Goal: Register for event/course

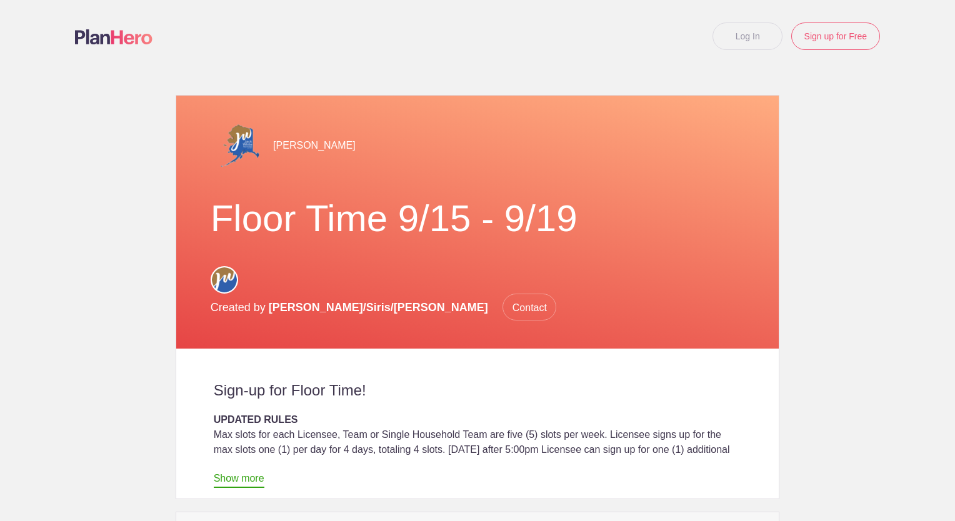
drag, startPoint x: 949, startPoint y: 73, endPoint x: 939, endPoint y: 183, distance: 109.8
click at [939, 183] on body "Log In Sign up for Free Loading page Loading page [PERSON_NAME] Floor Time 9/15…" at bounding box center [477, 260] width 955 height 521
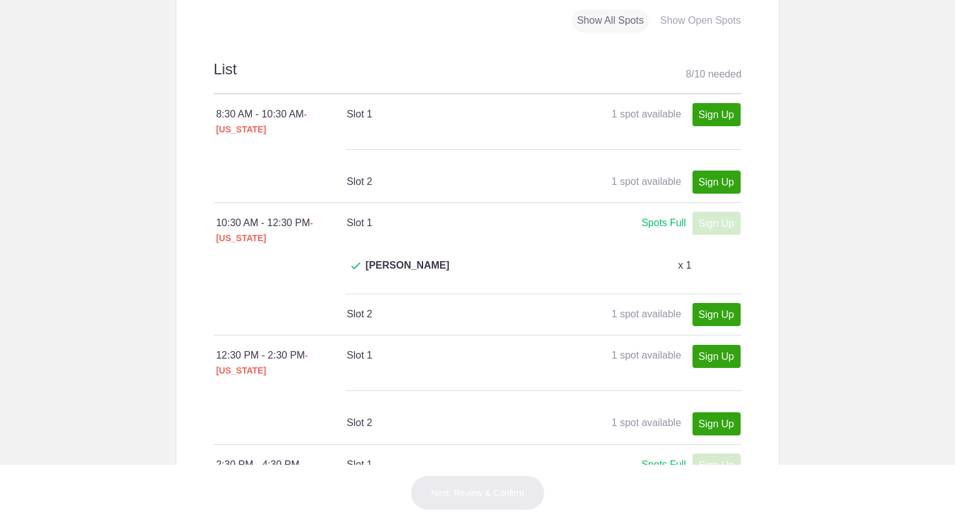
scroll to position [710, 0]
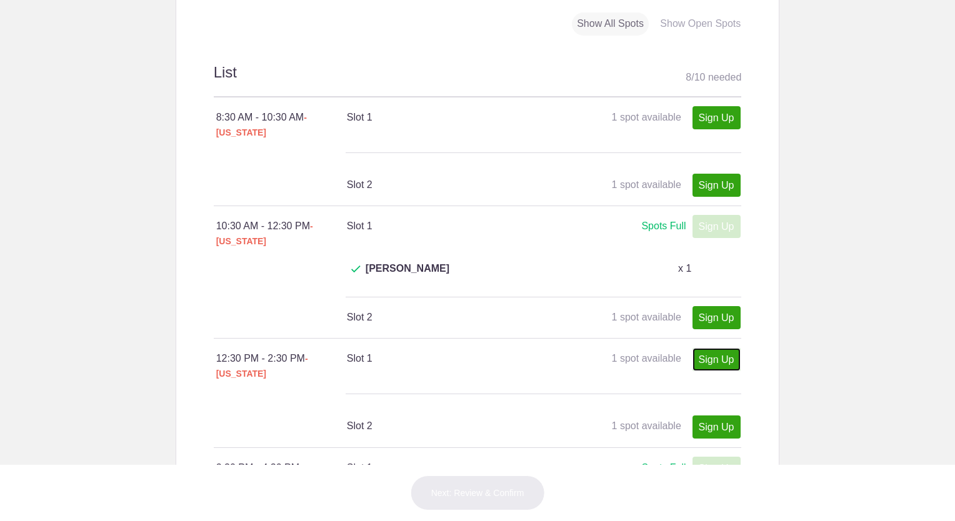
click at [709, 348] on link "Sign Up" at bounding box center [717, 359] width 48 height 23
type input "1"
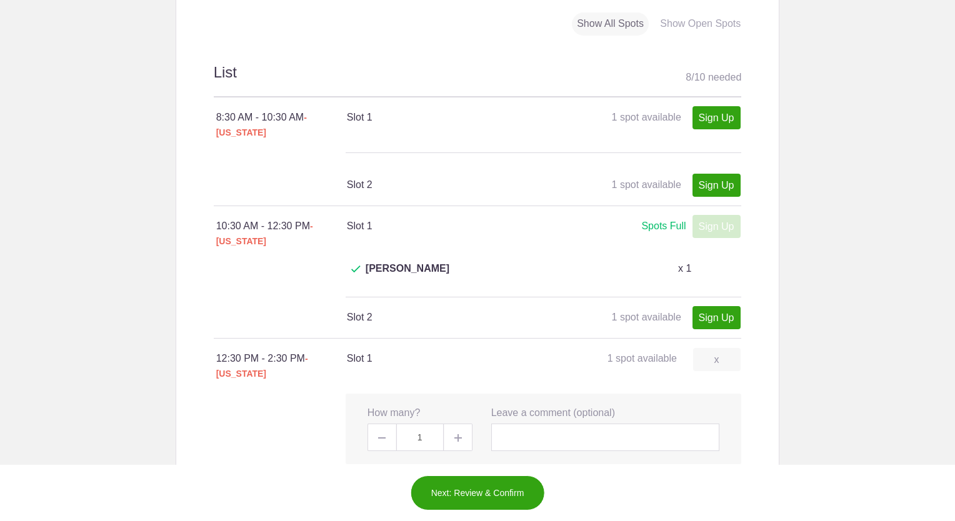
click at [475, 487] on button "Next: Review & Confirm" at bounding box center [478, 493] width 134 height 35
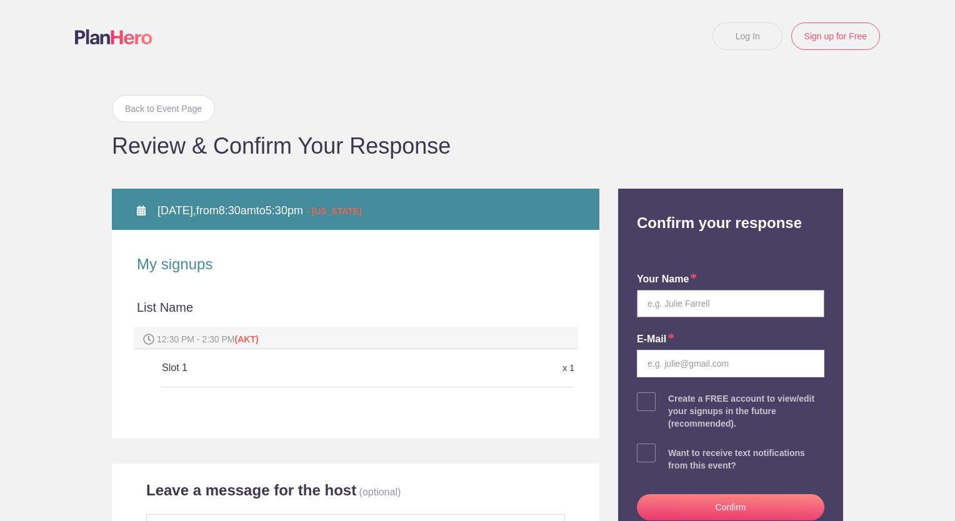
click at [747, 308] on input "text" at bounding box center [731, 304] width 188 height 28
type input "Gwen - test Kalve"
type input "gwen.kalve@gmail.com"
click at [690, 306] on input "Gwen - test Kalve" at bounding box center [731, 304] width 188 height 28
click at [688, 307] on input "Gwen - test Kalve" at bounding box center [731, 304] width 188 height 28
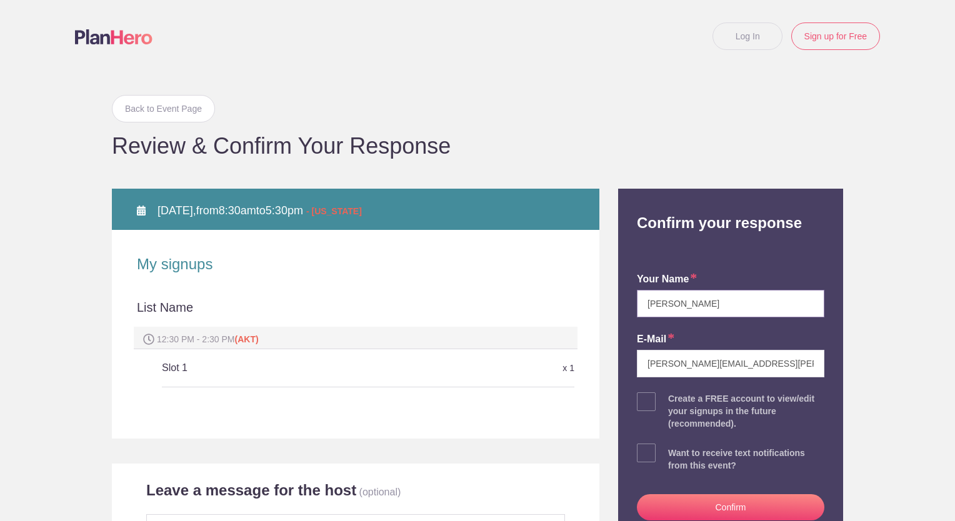
type input "Gwen Kalve"
drag, startPoint x: 929, startPoint y: 308, endPoint x: 878, endPoint y: 413, distance: 116.6
click at [878, 413] on body "Log In Sign up for Free Back to Event Page Back to Event Page Review & Confirm …" at bounding box center [477, 260] width 955 height 521
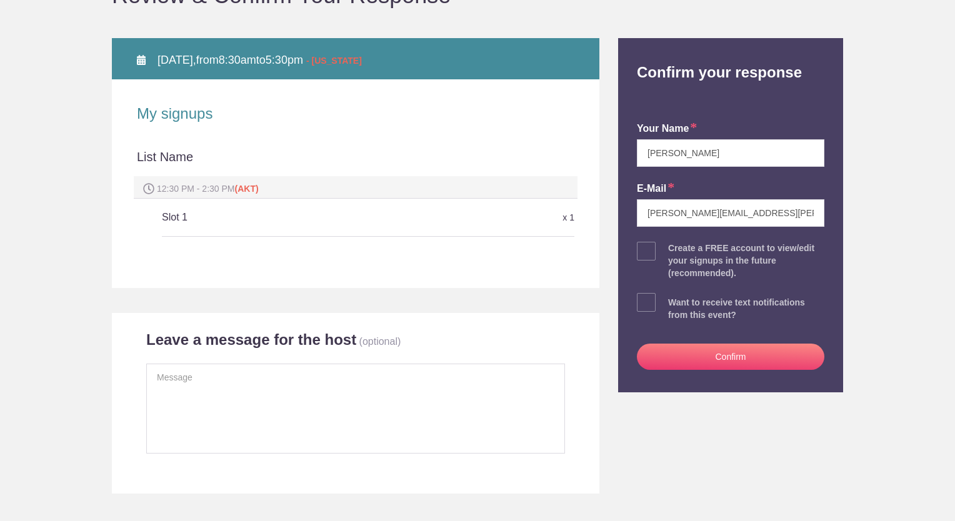
scroll to position [171, 0]
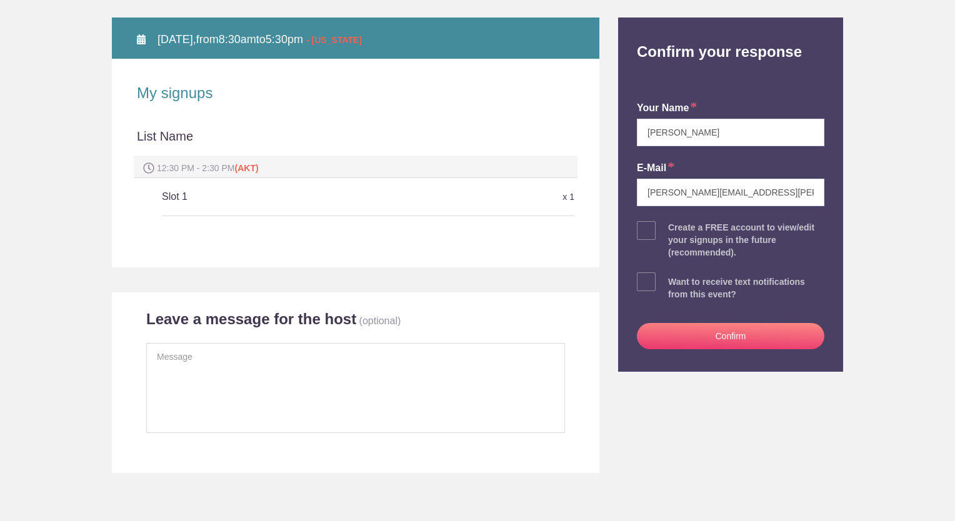
click at [742, 341] on button "Confirm" at bounding box center [731, 336] width 188 height 26
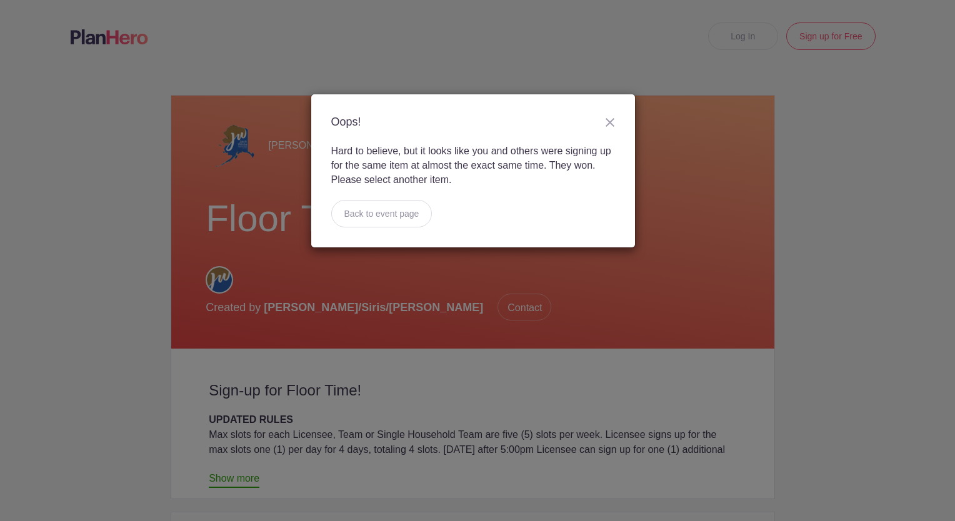
click at [611, 123] on img at bounding box center [610, 122] width 9 height 9
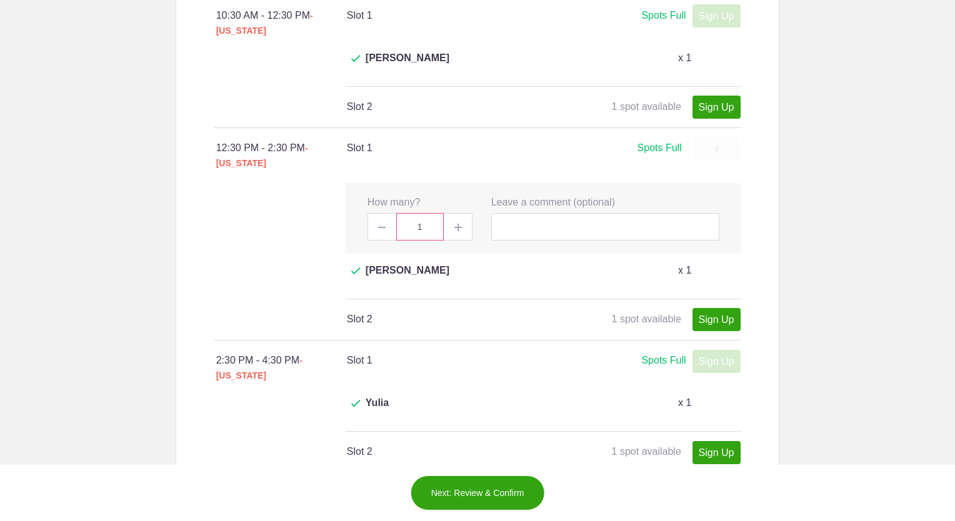
scroll to position [918, 0]
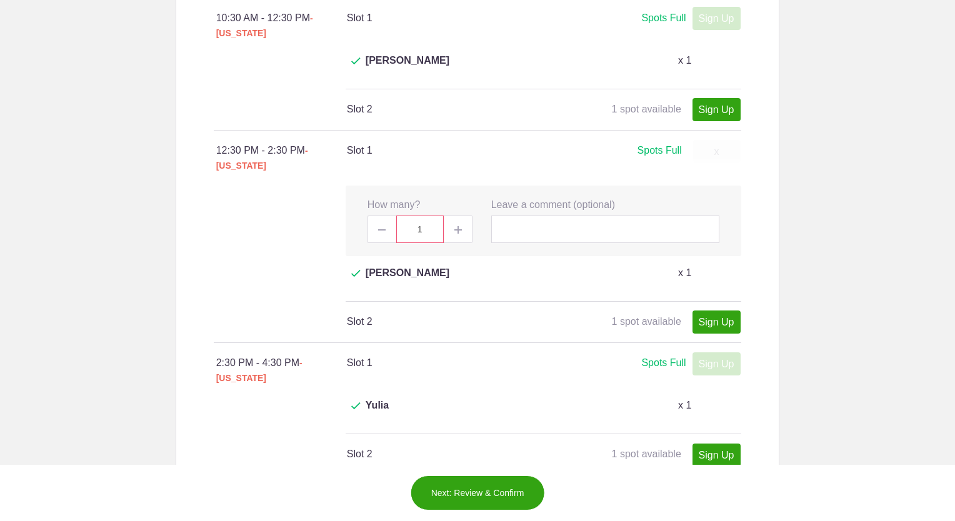
click at [721, 485] on link "Sign Up" at bounding box center [717, 496] width 48 height 23
type input "1"
click at [493, 491] on button "Next: Review & Confirm" at bounding box center [478, 493] width 134 height 35
drag, startPoint x: 493, startPoint y: 491, endPoint x: 873, endPoint y: 215, distance: 469.5
click at [873, 215] on body "Oops! Hard to believe, but it looks like you and others were signing up for the…" at bounding box center [477, 260] width 955 height 521
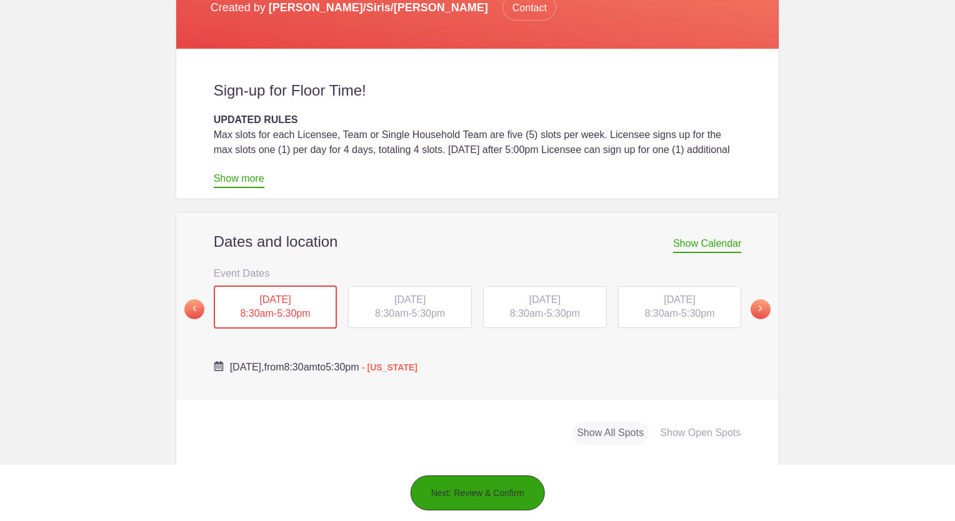
scroll to position [303, 0]
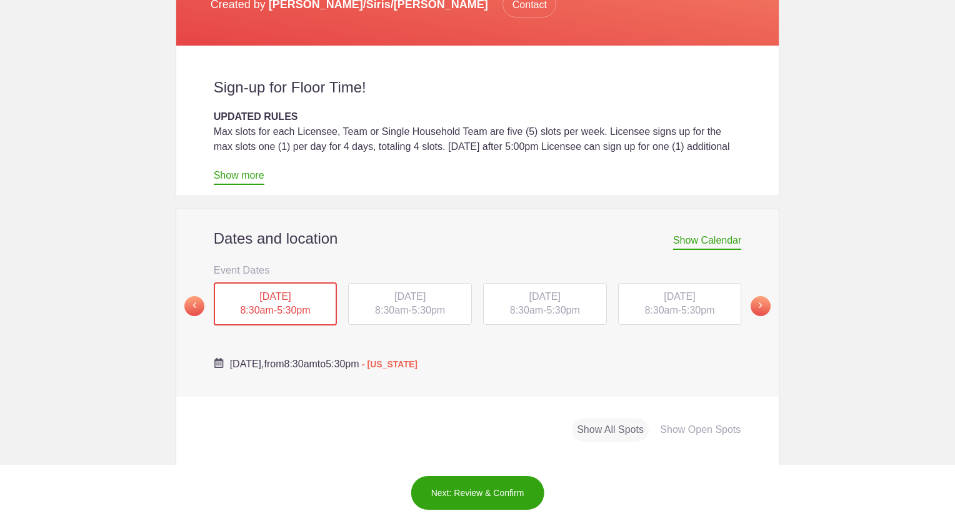
click at [444, 288] on div "TUE, Sep 16, 2025 8:30am - 5:30pm" at bounding box center [410, 304] width 124 height 43
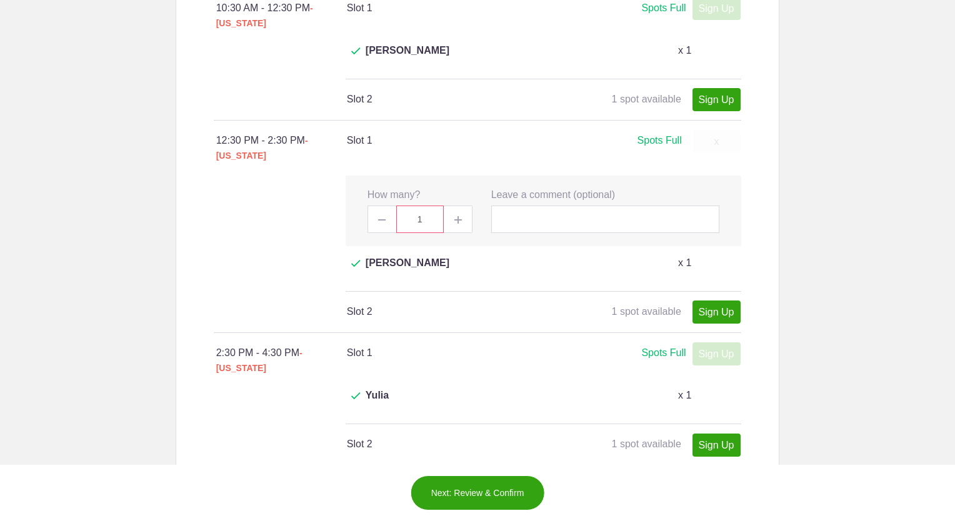
scroll to position [935, 0]
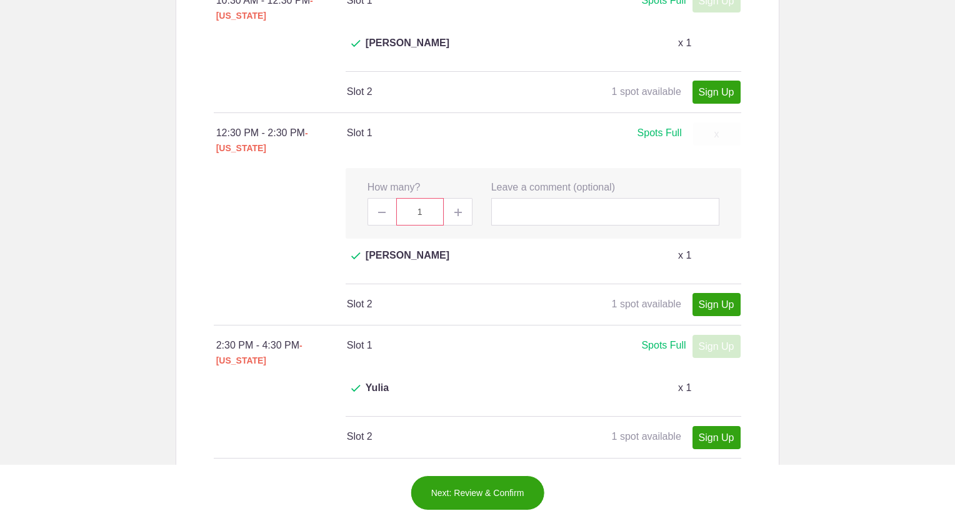
click at [883, 284] on body "Oops! Hard to believe, but it looks like you and others were signing up for the…" at bounding box center [477, 260] width 955 height 521
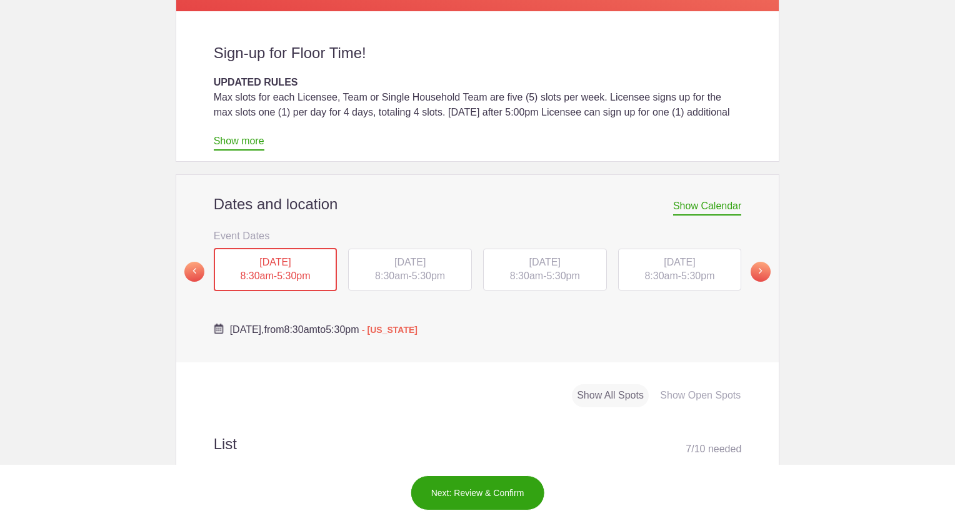
scroll to position [341, 0]
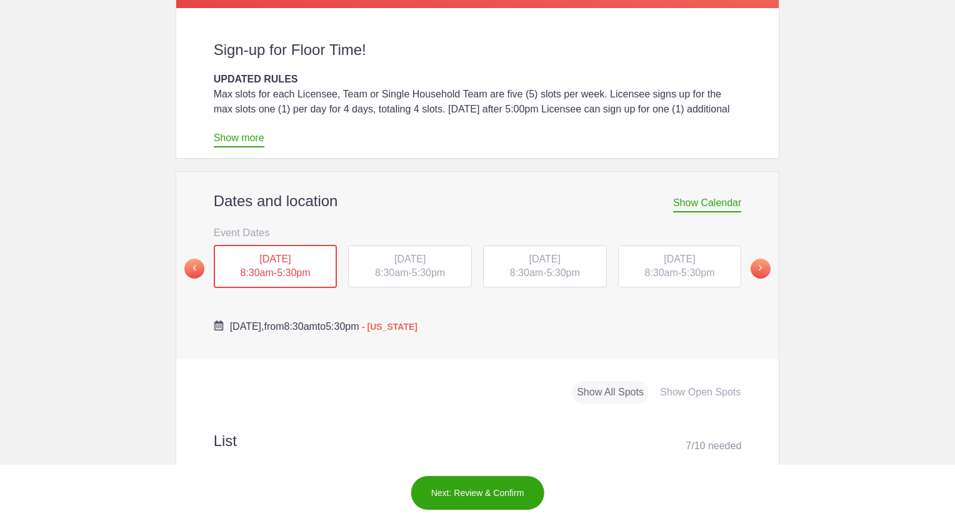
click at [423, 246] on div "TUE, Sep 16, 2025 8:30am - 5:30pm" at bounding box center [410, 267] width 124 height 43
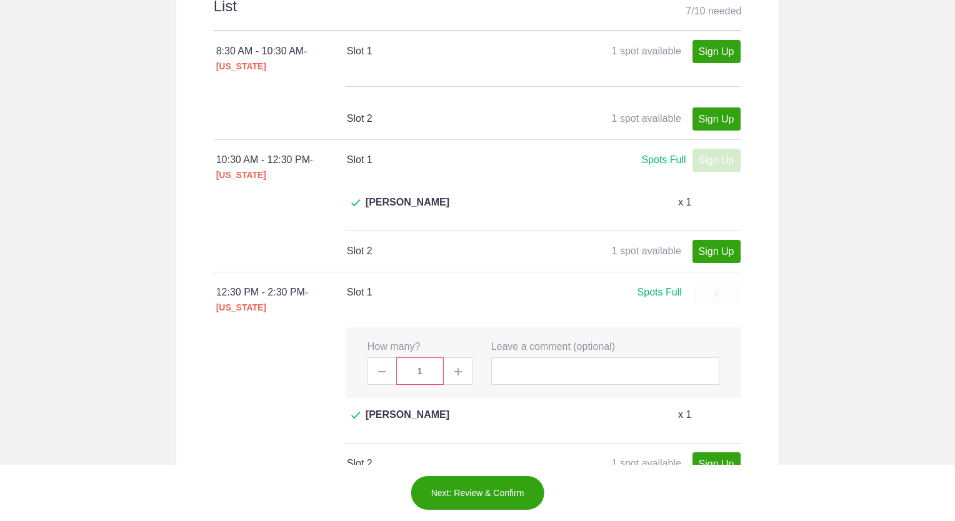
scroll to position [778, 0]
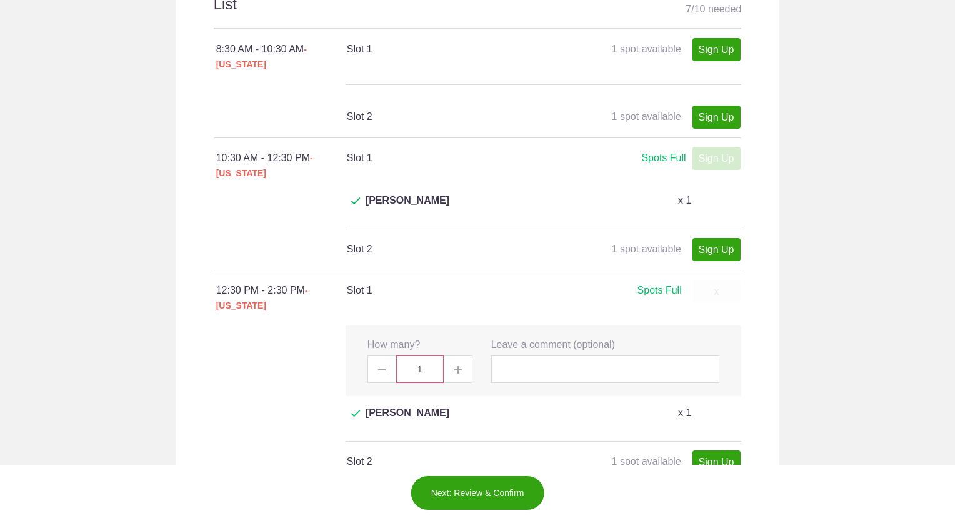
click at [786, 220] on body "Oops! Hard to believe, but it looks like you and others were signing up for the…" at bounding box center [477, 260] width 955 height 521
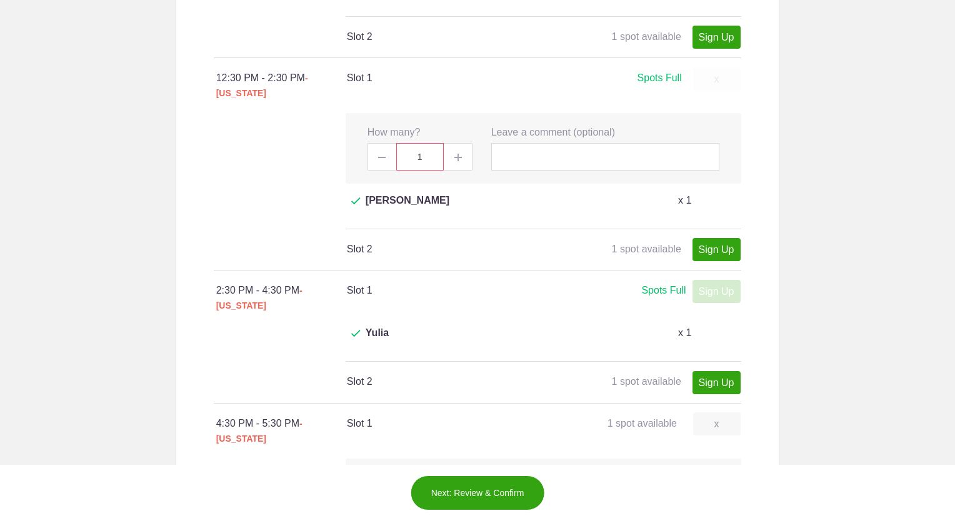
scroll to position [992, 0]
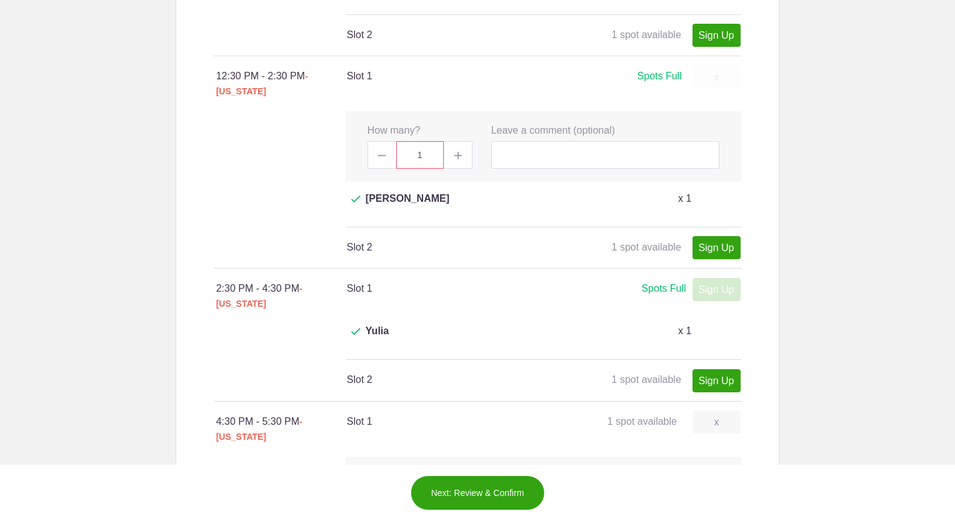
click at [520, 480] on button "Next: Review & Confirm" at bounding box center [478, 493] width 134 height 35
click at [375, 141] on span at bounding box center [382, 155] width 28 height 28
type input "0"
click at [457, 152] on img at bounding box center [459, 156] width 8 height 8
click at [446, 141] on span at bounding box center [459, 155] width 28 height 28
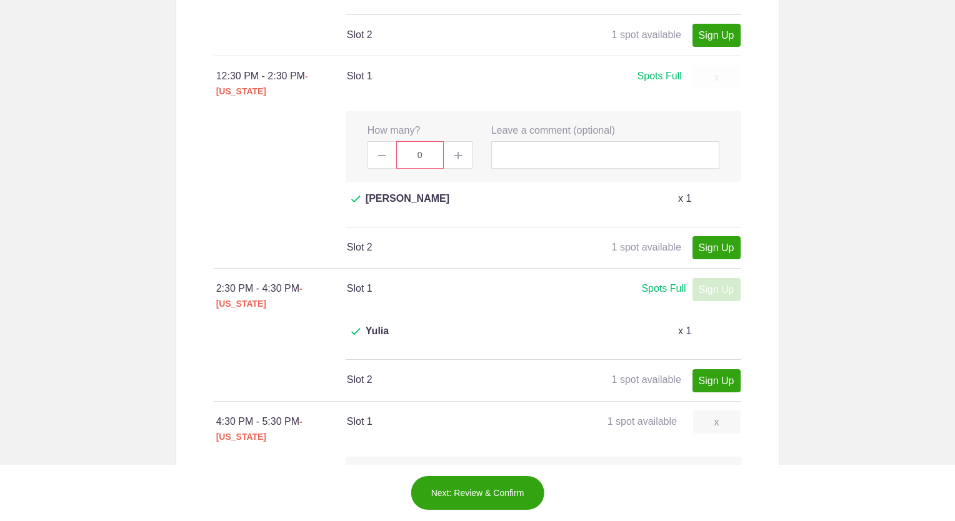
click at [455, 152] on img at bounding box center [459, 156] width 8 height 8
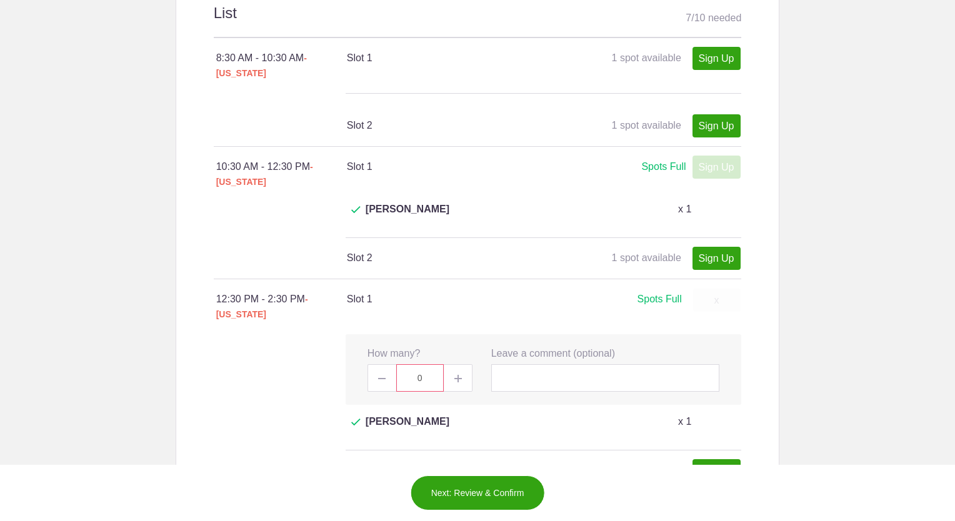
scroll to position [763, 0]
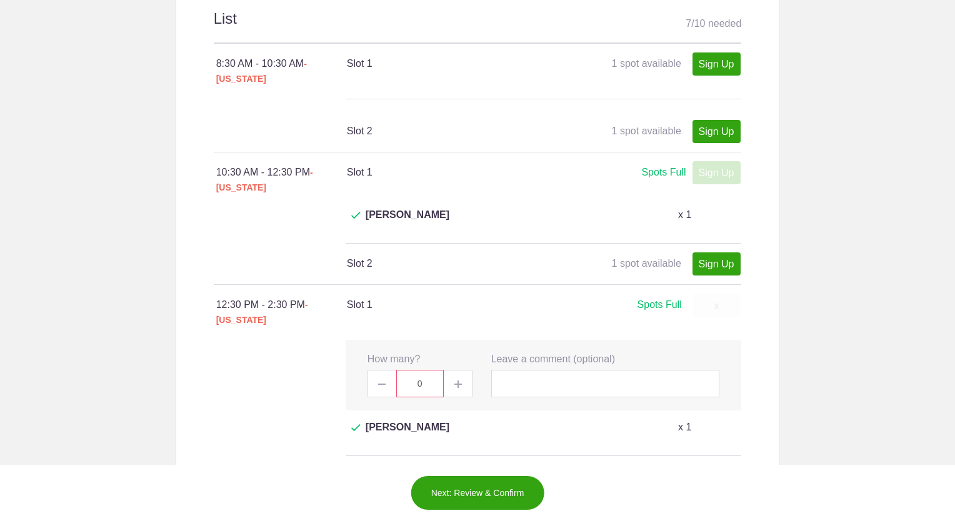
click at [665, 298] on div "Spots Full" at bounding box center [660, 306] width 44 height 16
click at [793, 226] on body "Oops! Hard to believe, but it looks like you and others were signing up for the…" at bounding box center [477, 260] width 955 height 521
click at [869, 169] on body "Oops! Hard to believe, but it looks like you and others were signing up for the…" at bounding box center [477, 260] width 955 height 521
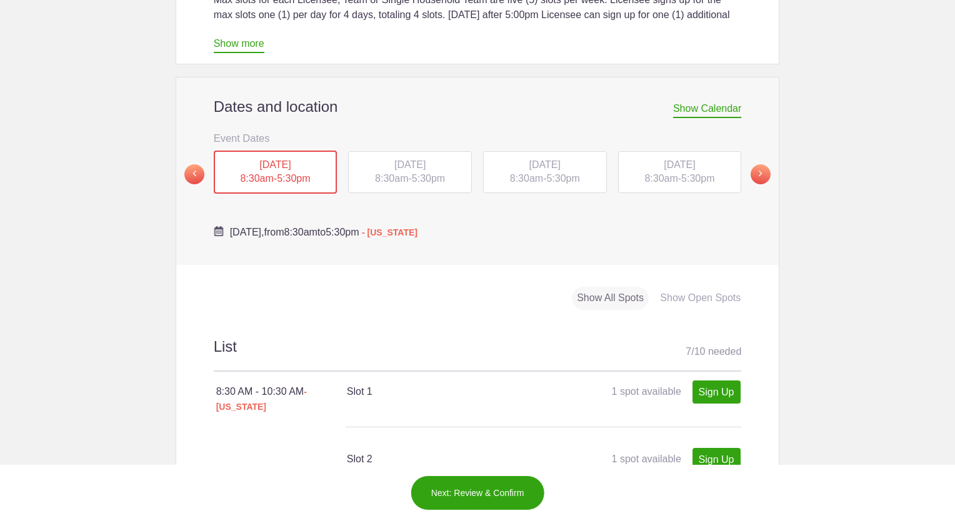
scroll to position [428, 0]
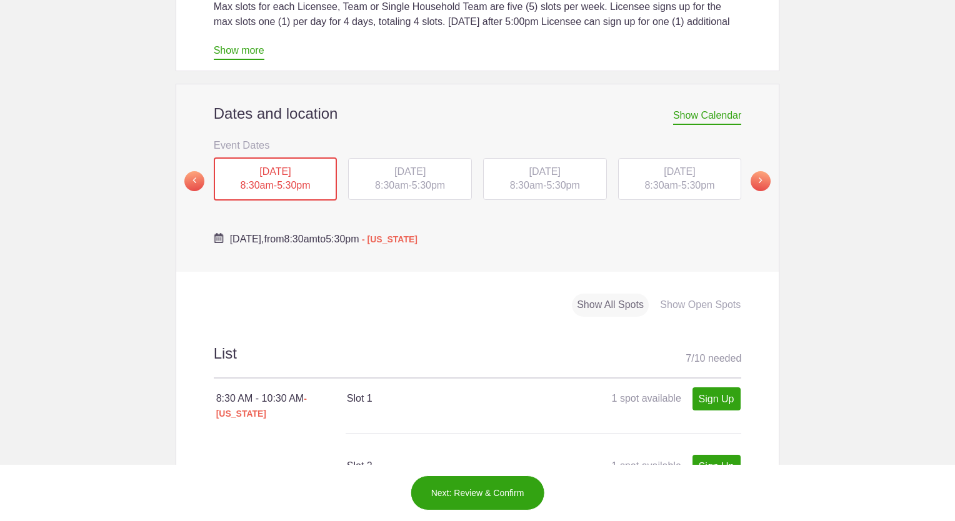
click at [427, 158] on div "TUE, Sep 16, 2025 8:30am - 5:30pm" at bounding box center [410, 179] width 124 height 43
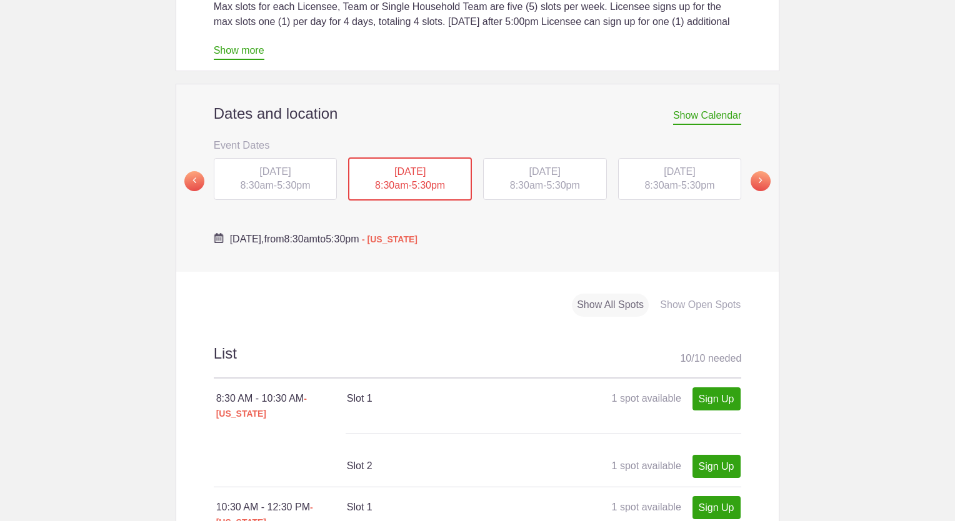
click at [427, 158] on div "TUE, Sep 16, 2025 8:30am - 5:30pm" at bounding box center [410, 180] width 124 height 44
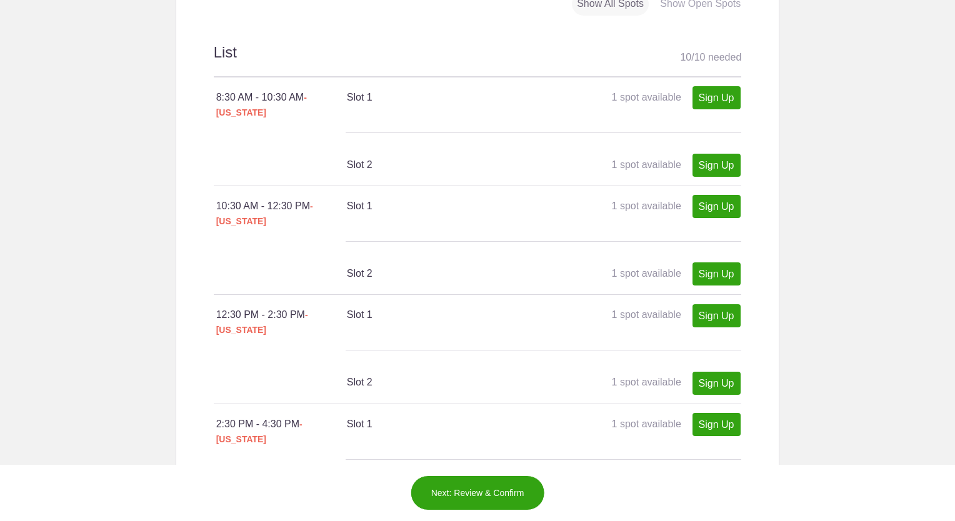
scroll to position [748, 0]
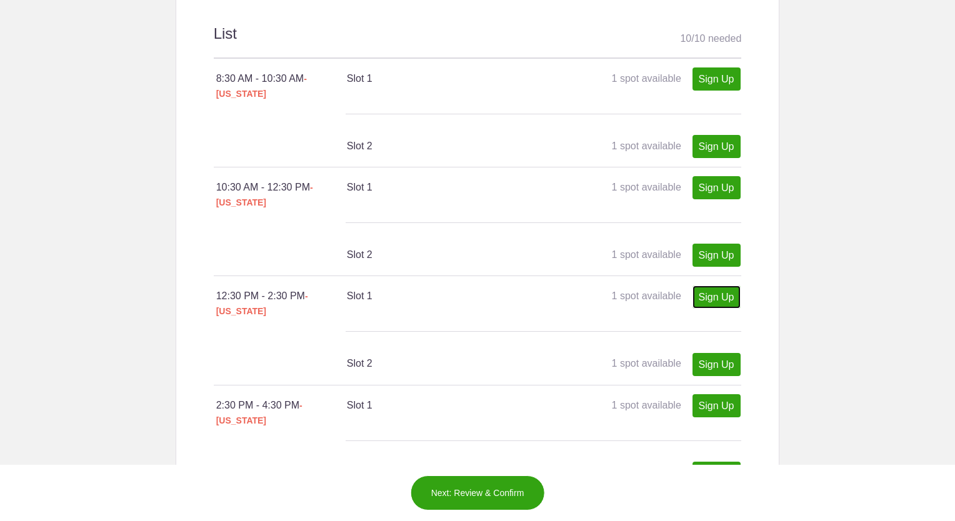
click at [713, 286] on link "Sign Up" at bounding box center [717, 297] width 48 height 23
type input "1"
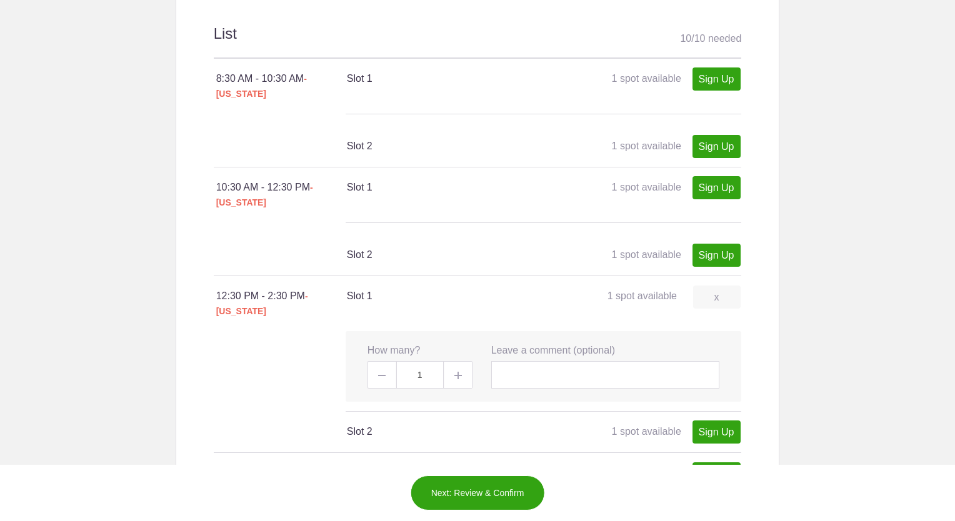
click at [519, 487] on button "Next: Review & Confirm" at bounding box center [478, 493] width 134 height 35
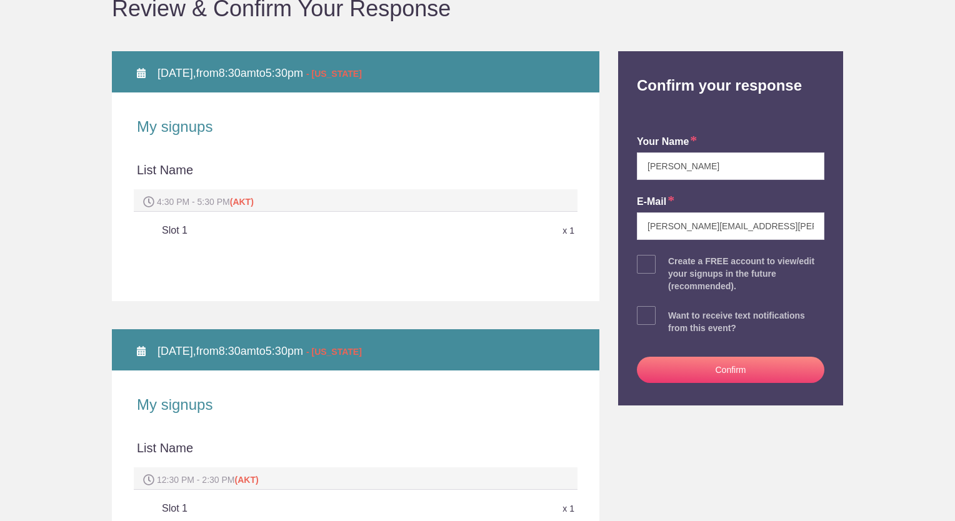
scroll to position [138, 0]
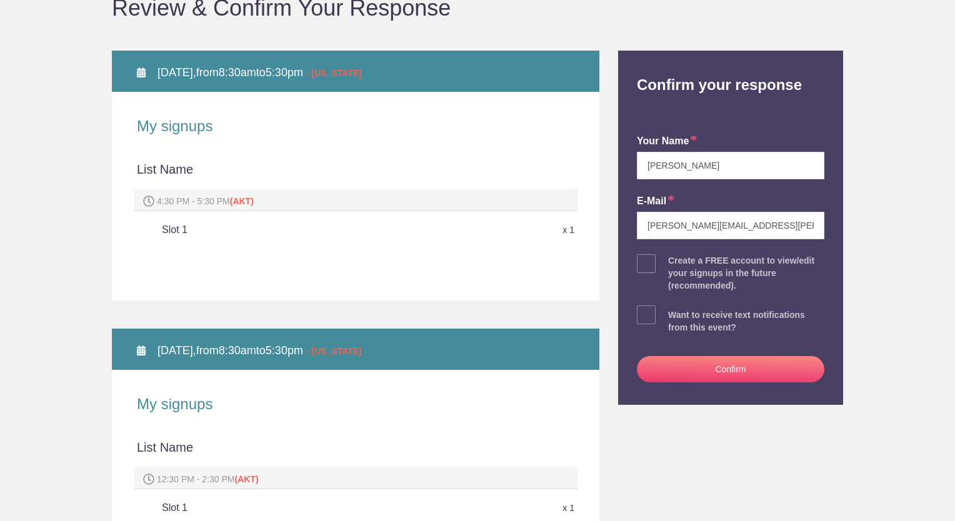
click at [732, 369] on button "Confirm" at bounding box center [731, 369] width 188 height 26
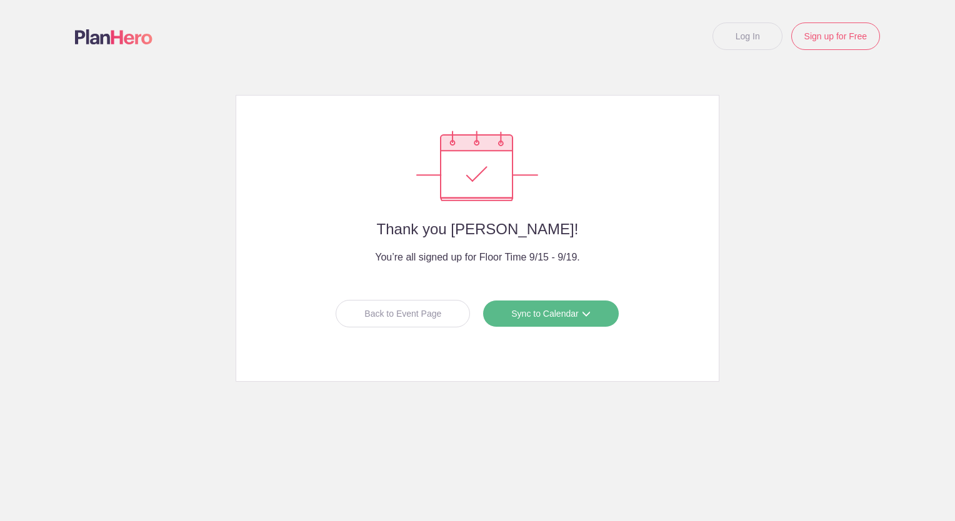
click at [599, 316] on link "Sync to Calendar" at bounding box center [551, 314] width 136 height 28
click at [711, 238] on div "Thank you Gwen Kalve! You’re all signed up for Floor Time 9/15 - 9/19. Back to …" at bounding box center [477, 244] width 482 height 273
click at [588, 323] on link "Sync to Calendar" at bounding box center [551, 314] width 136 height 28
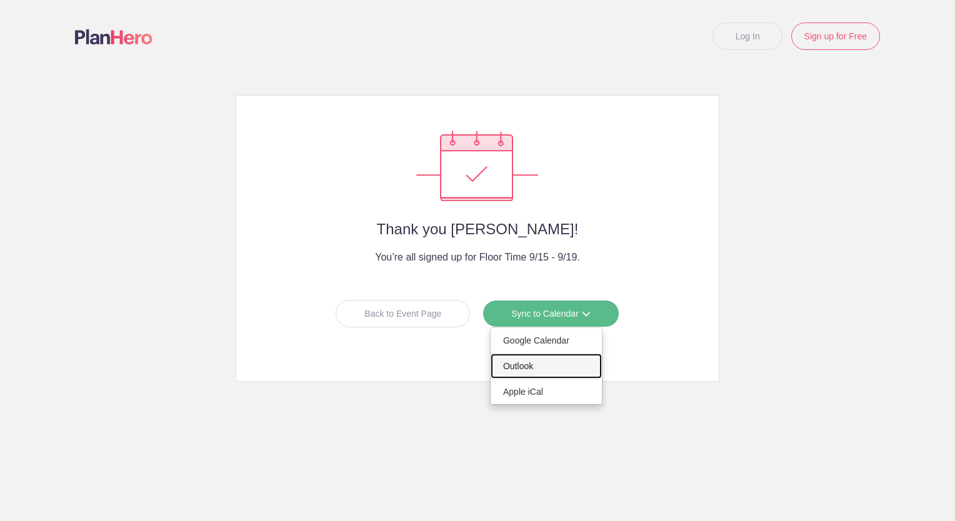
click at [547, 360] on link "Outlook" at bounding box center [546, 366] width 111 height 25
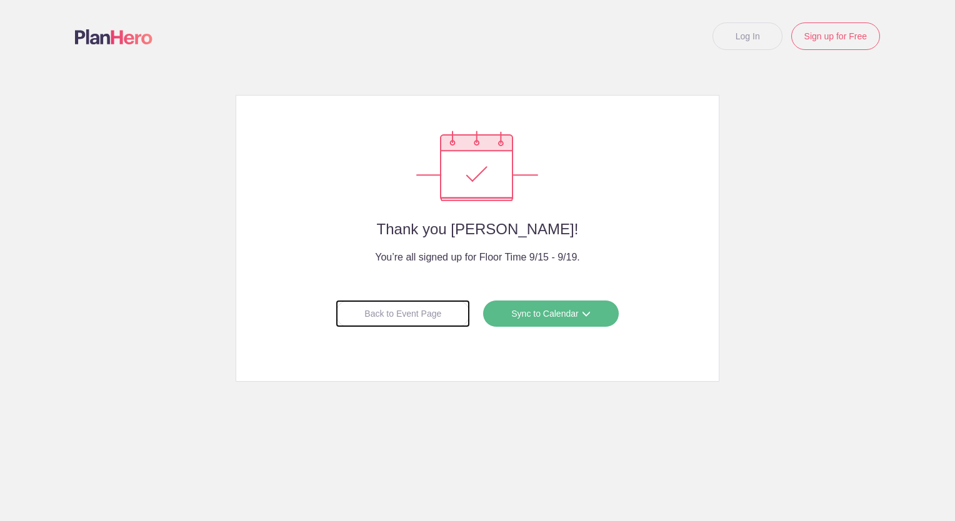
click at [413, 314] on div "Back to Event Page" at bounding box center [403, 314] width 134 height 28
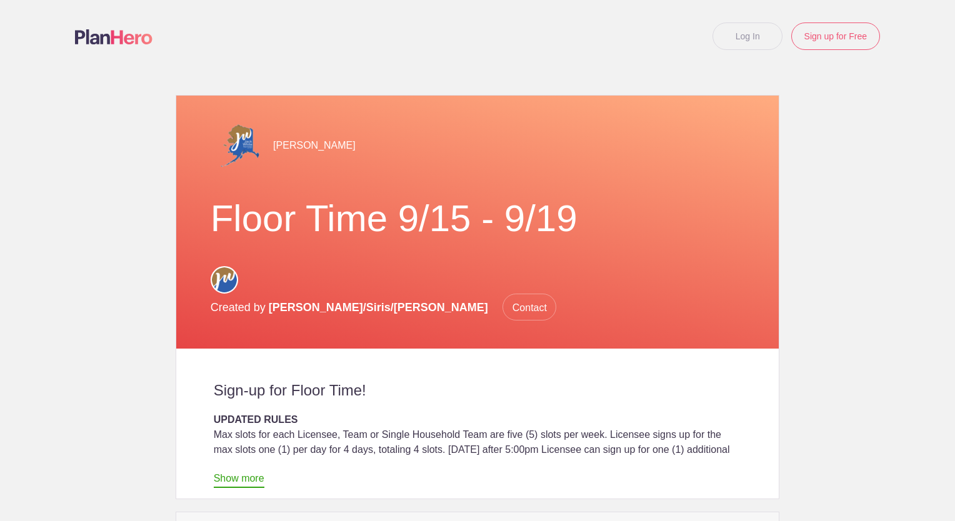
click at [413, 314] on div "Jack White Floor Time 9/15 - 9/19 Created by Becky/Siris/Tasha Contact" at bounding box center [477, 222] width 603 height 253
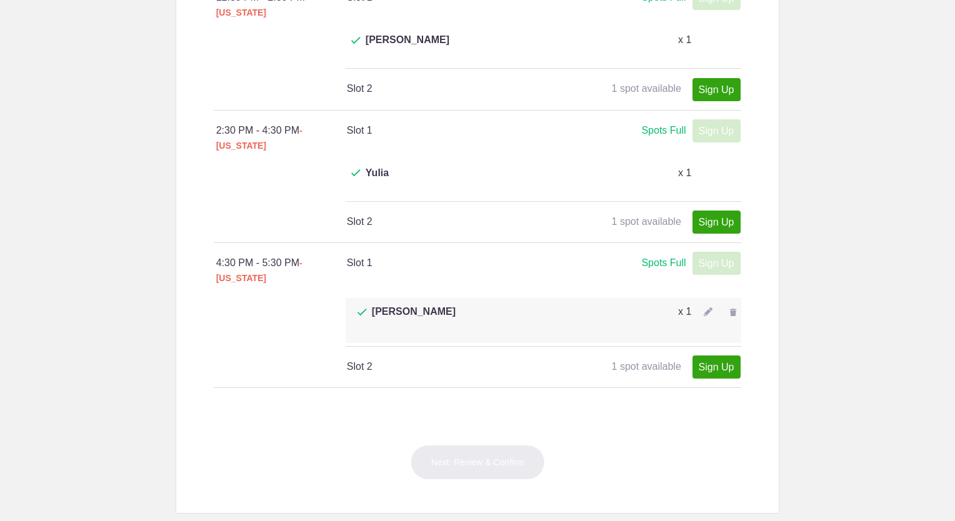
scroll to position [984, 0]
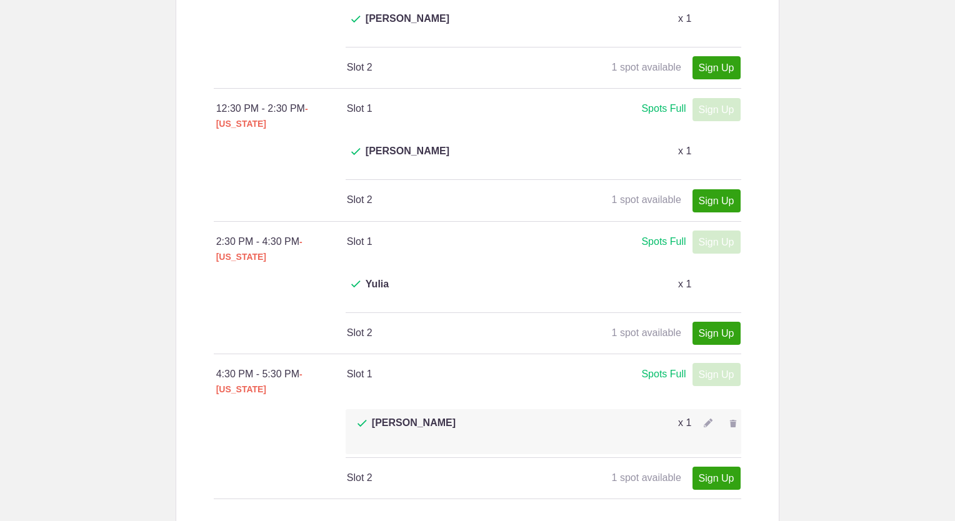
click at [731, 420] on img at bounding box center [734, 424] width 8 height 8
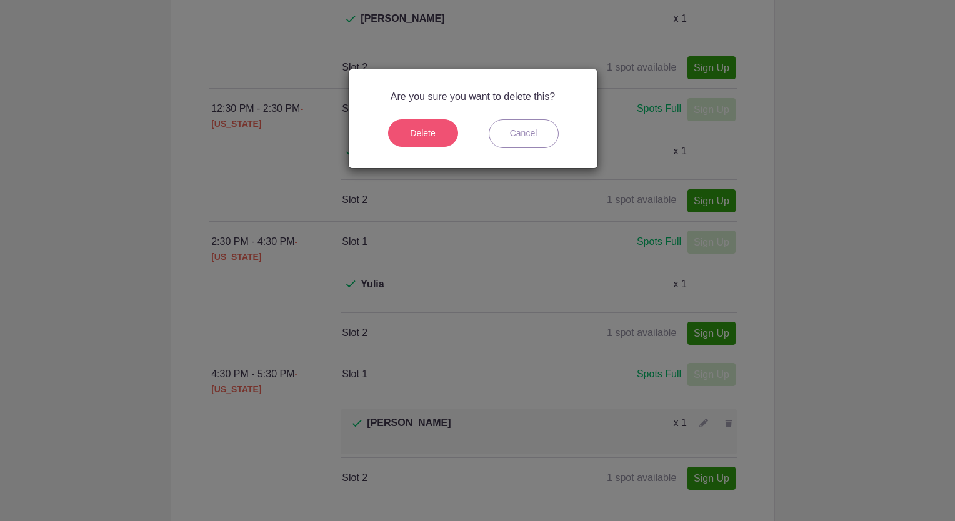
click at [438, 130] on button "Delete" at bounding box center [423, 133] width 70 height 28
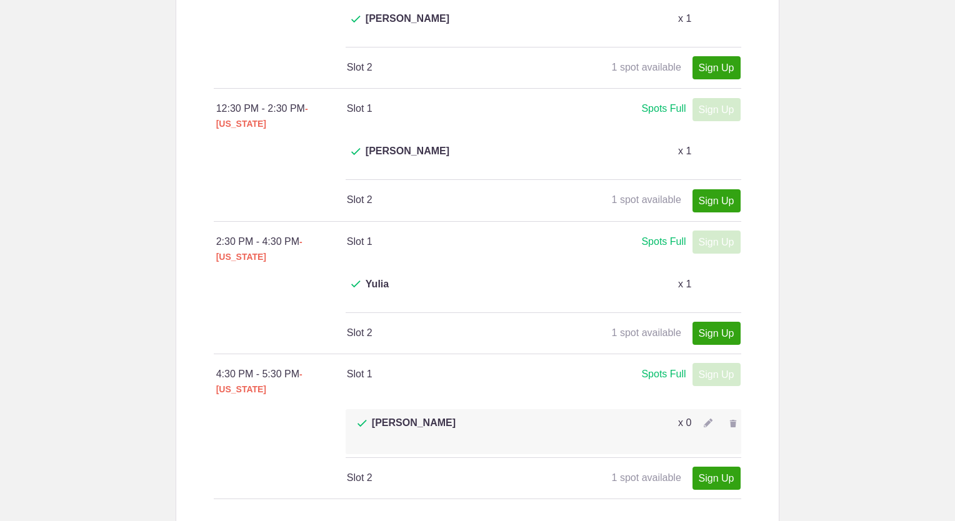
click at [819, 245] on body "Log In Sign up for Free Loading page Loading page [PERSON_NAME] Floor Time 9/15…" at bounding box center [477, 260] width 955 height 521
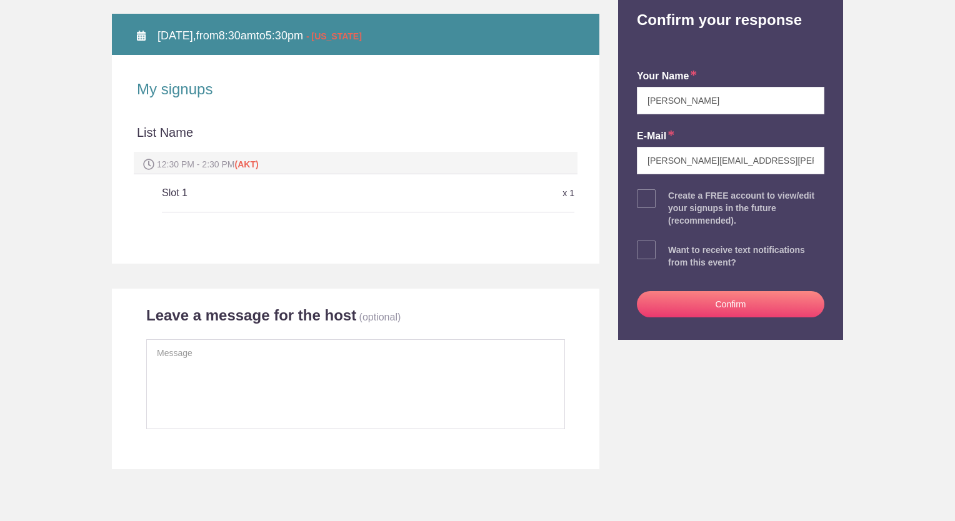
scroll to position [204, 0]
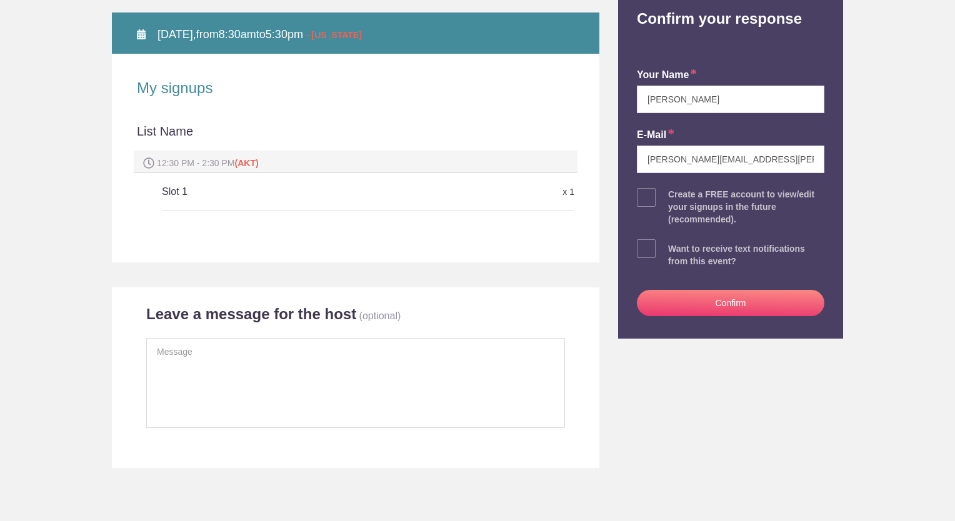
click at [745, 305] on button "Confirm" at bounding box center [731, 303] width 188 height 26
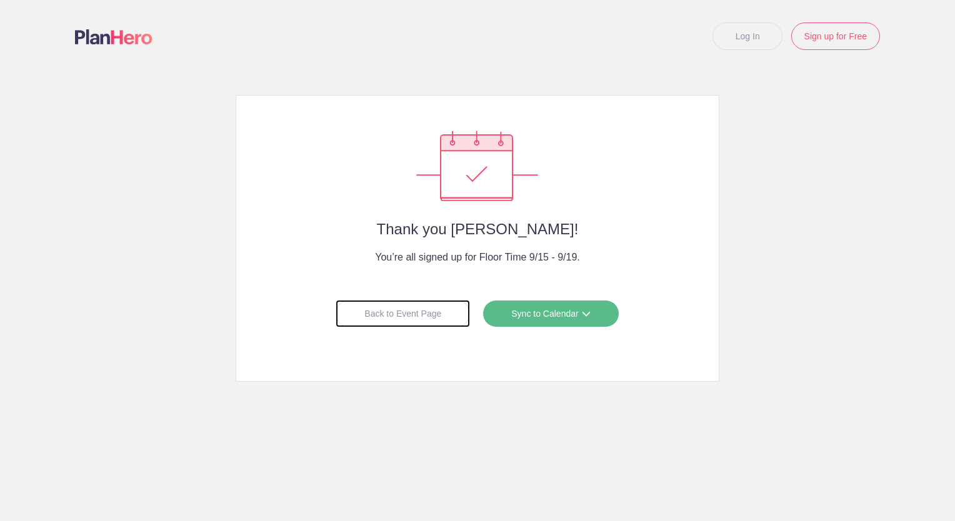
click at [418, 325] on div "Back to Event Page" at bounding box center [403, 314] width 134 height 28
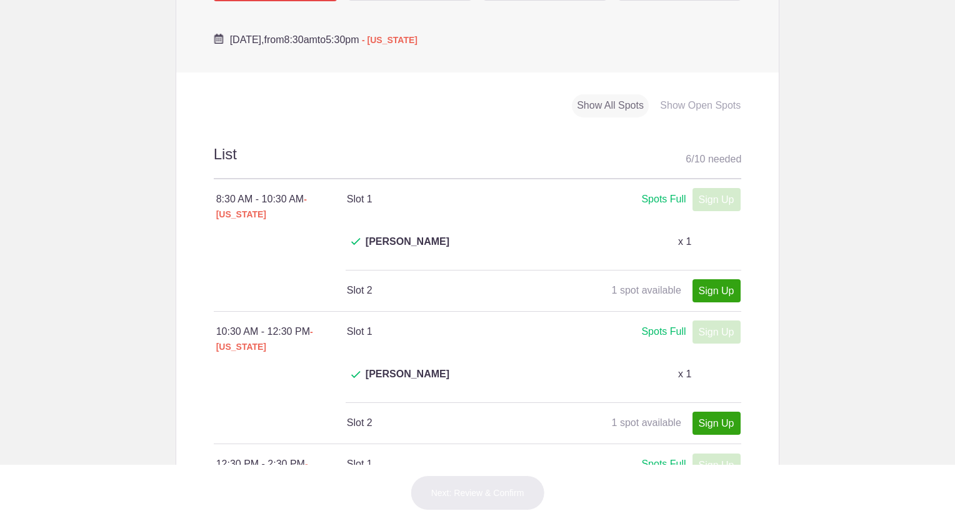
scroll to position [590, 0]
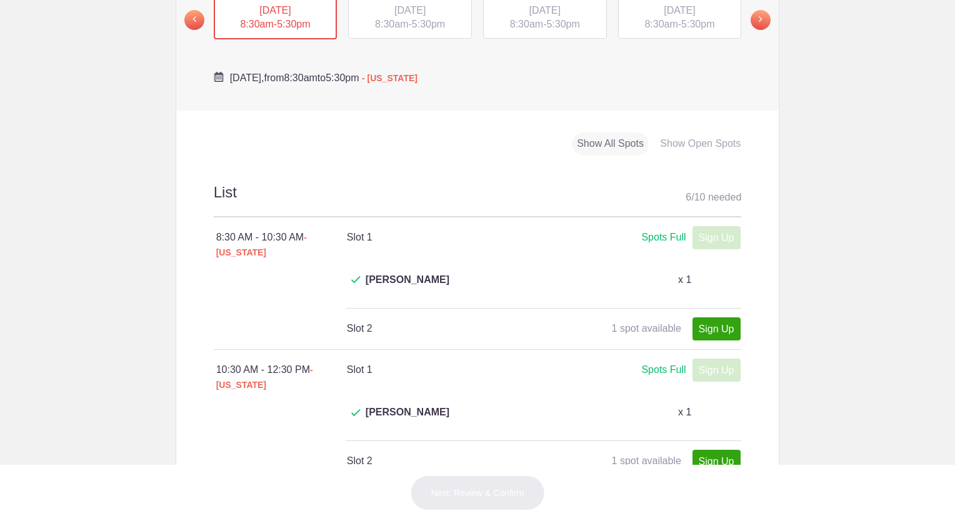
click at [938, 281] on body "Log In Sign up for Free Loading page Loading page [PERSON_NAME] Floor Time 9/15…" at bounding box center [477, 260] width 955 height 521
click at [883, 71] on body "Log In Sign up for Free Loading page Loading page [PERSON_NAME] Floor Time 9/15…" at bounding box center [477, 260] width 955 height 521
